Goal: Navigation & Orientation: Understand site structure

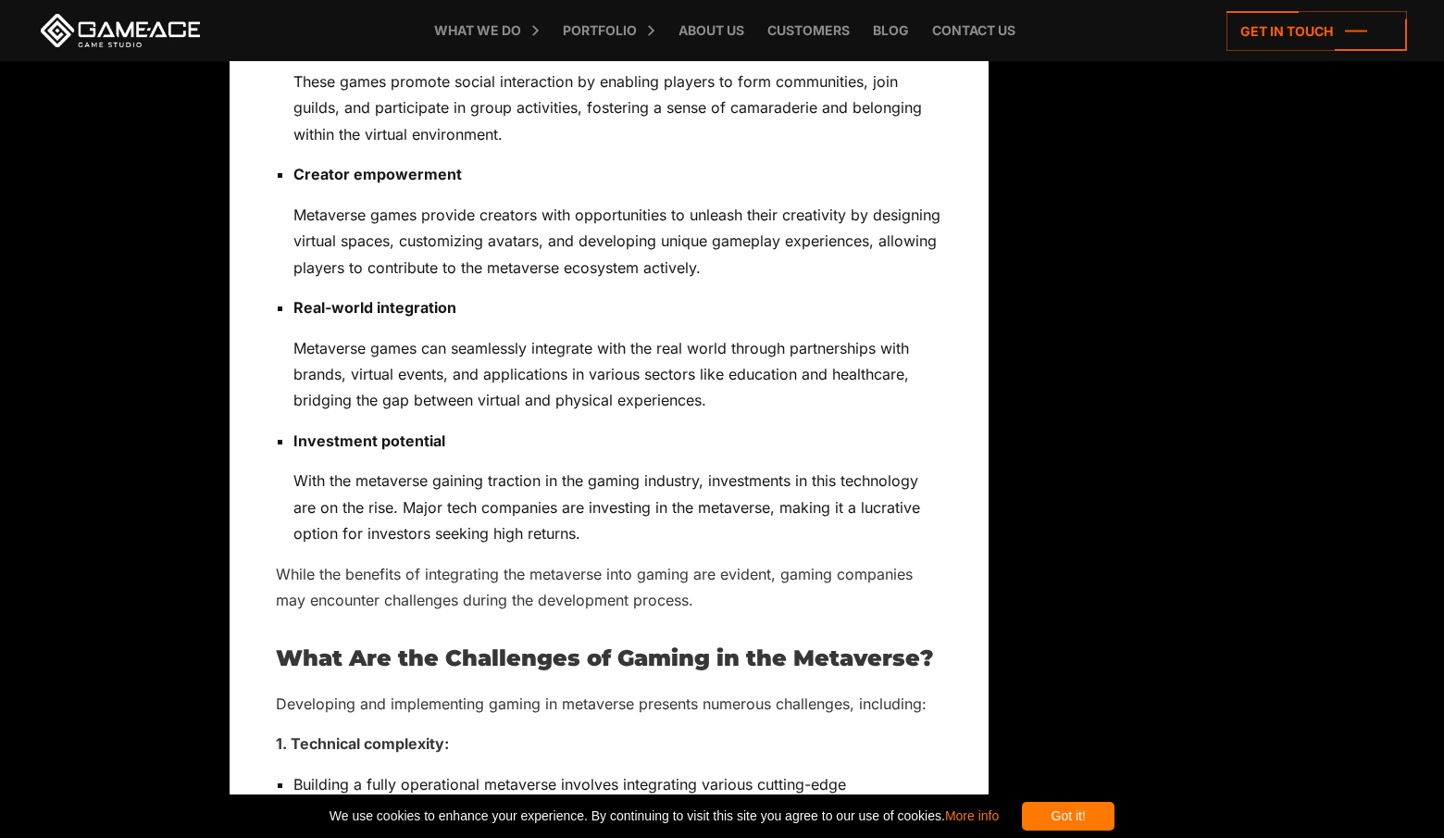
scroll to position [10632, 0]
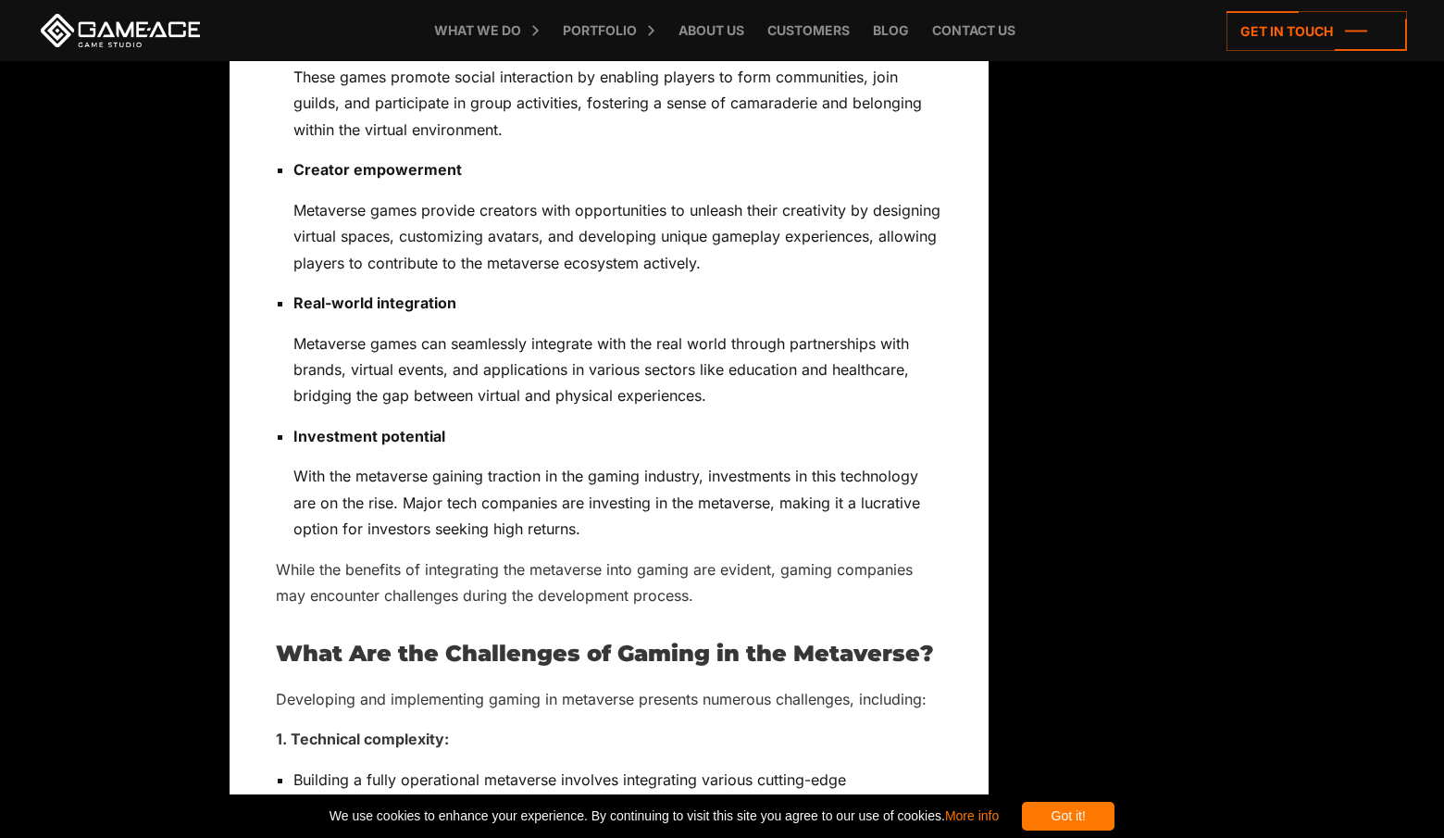
click at [0, 0] on icon at bounding box center [0, 0] width 0 height 0
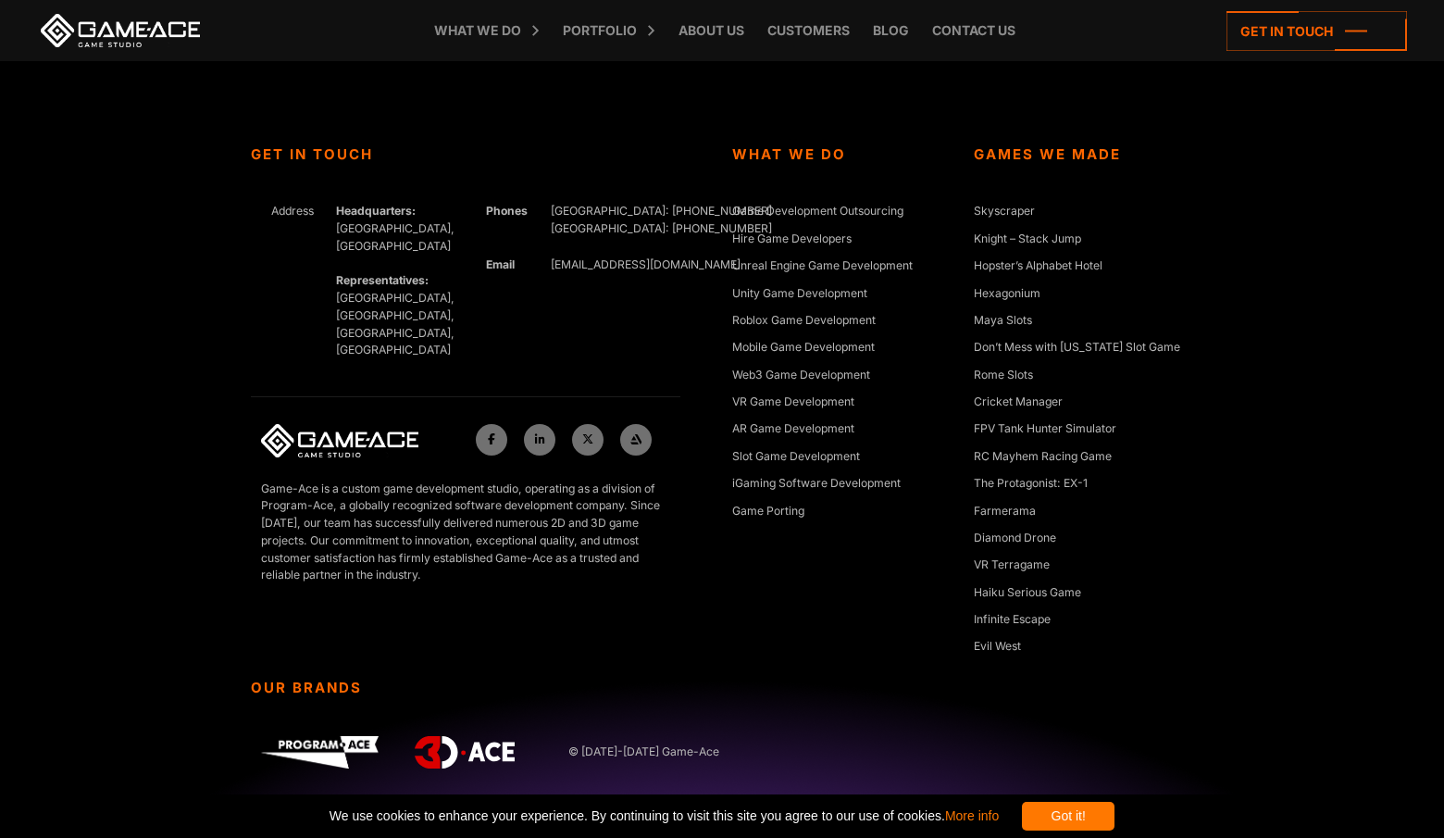
scroll to position [29618, 0]
